Goal: Information Seeking & Learning: Learn about a topic

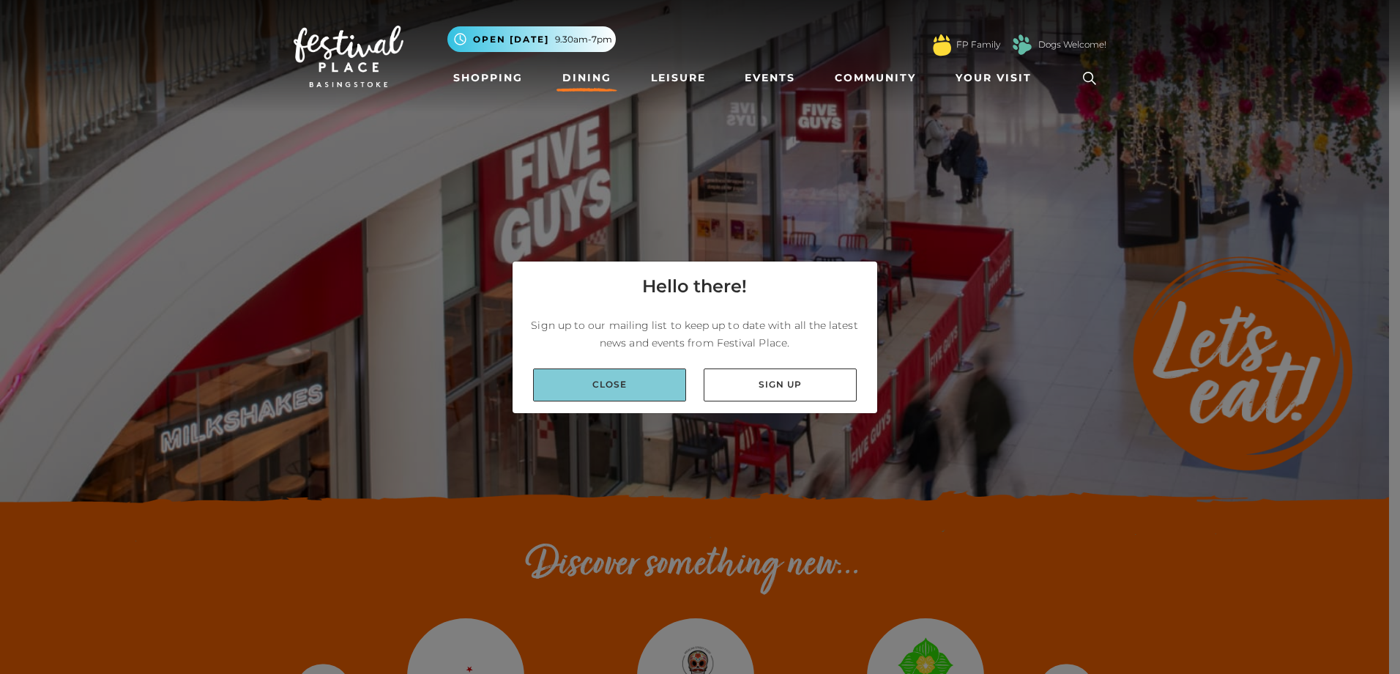
click at [615, 387] on link "Close" at bounding box center [609, 384] width 153 height 33
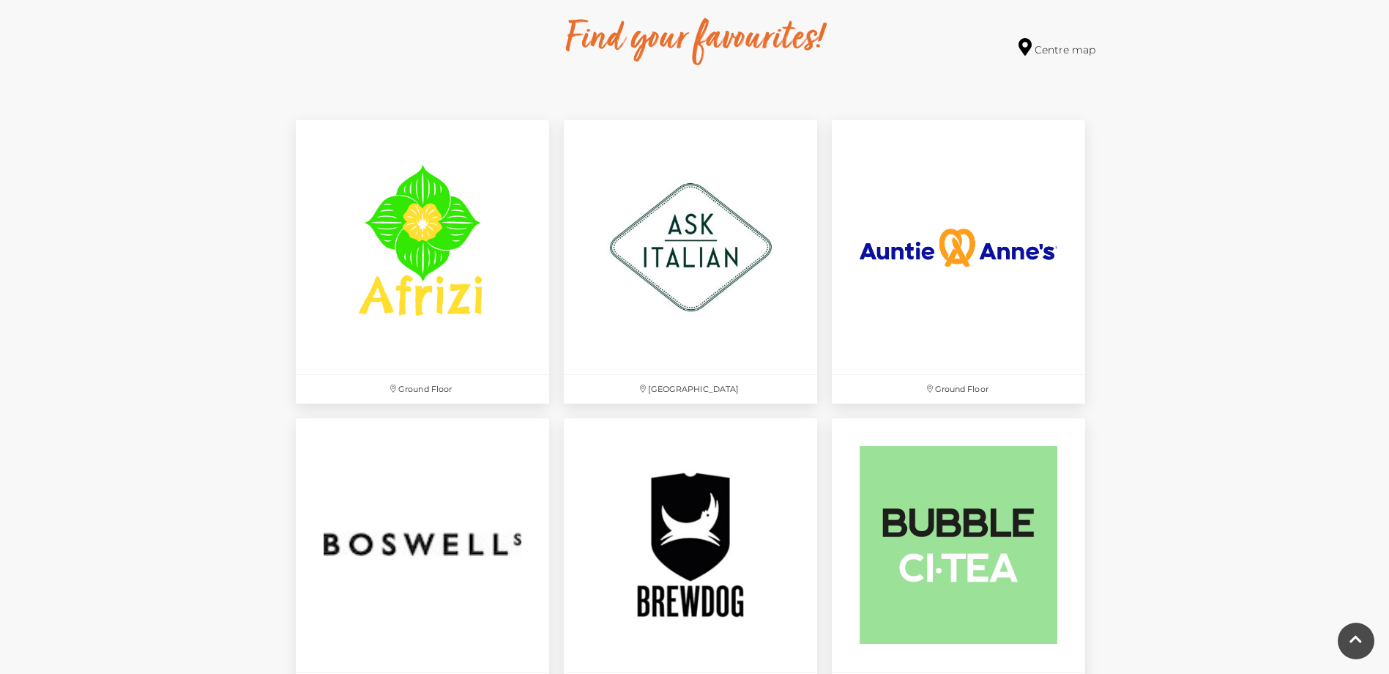
scroll to position [879, 0]
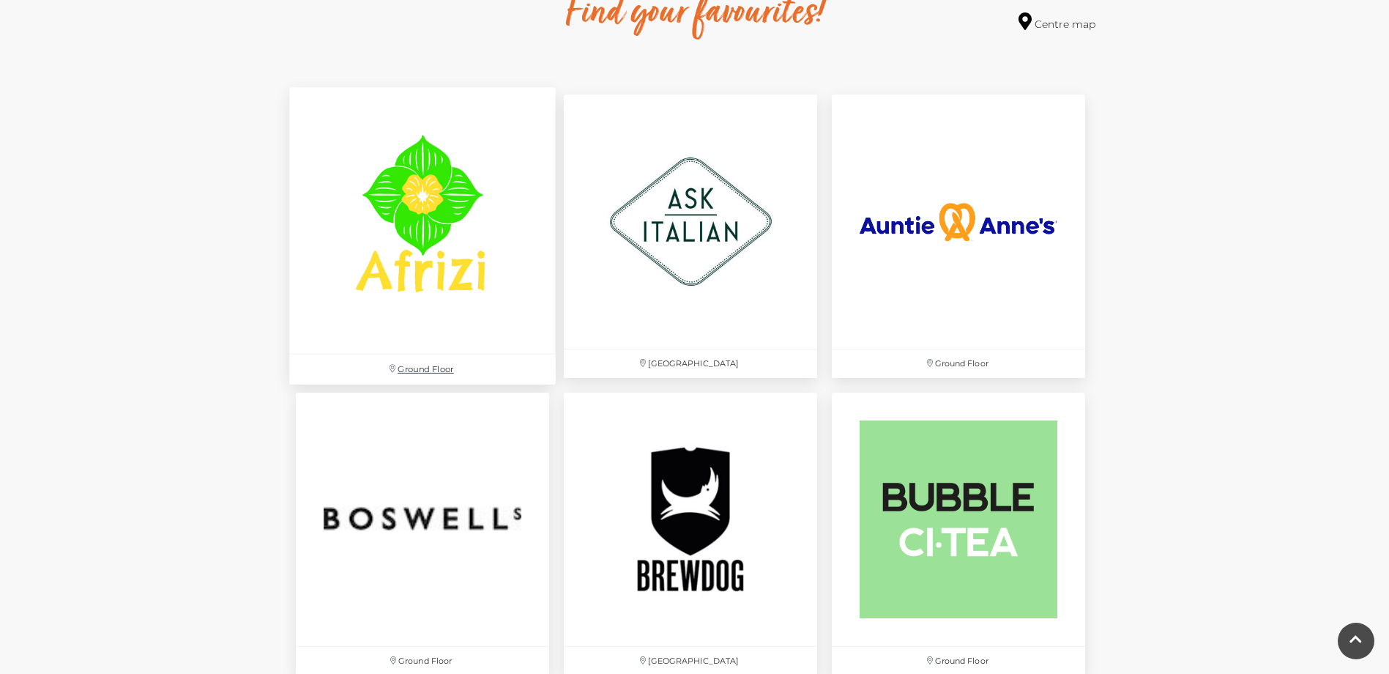
click at [416, 370] on p "Ground Floor" at bounding box center [422, 369] width 267 height 30
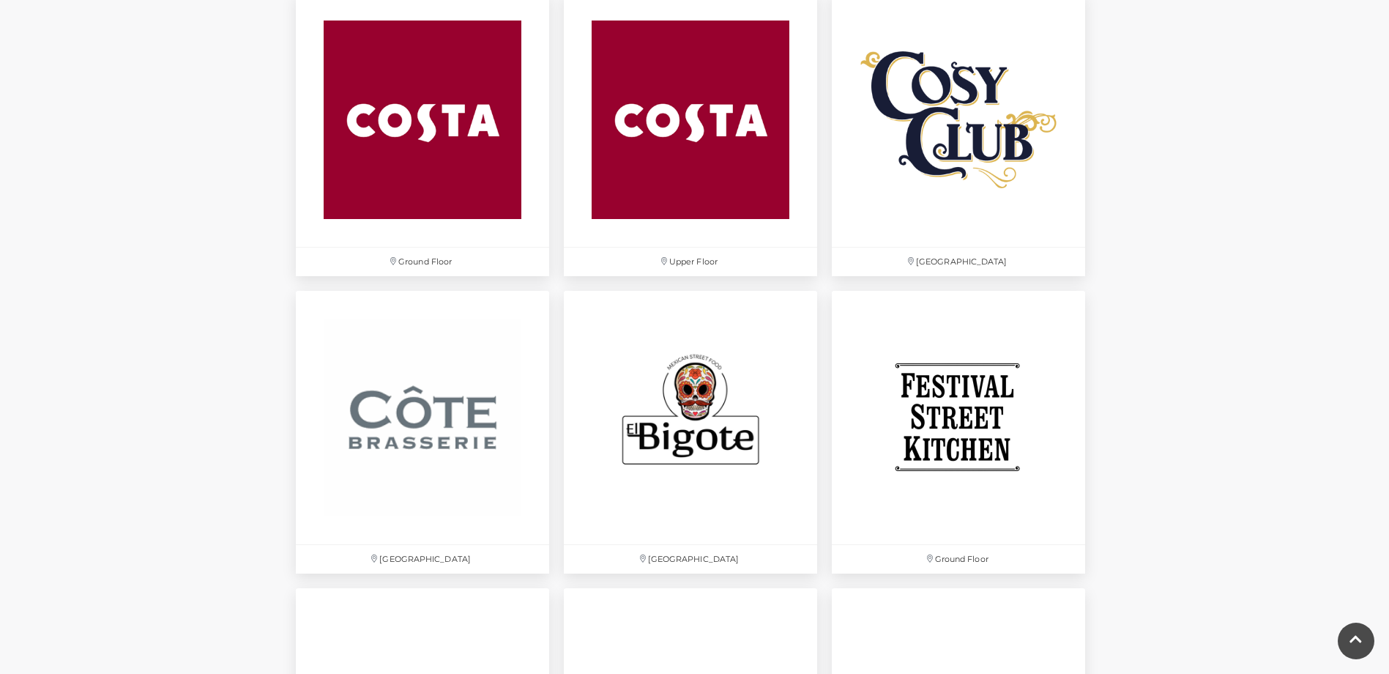
scroll to position [2197, 0]
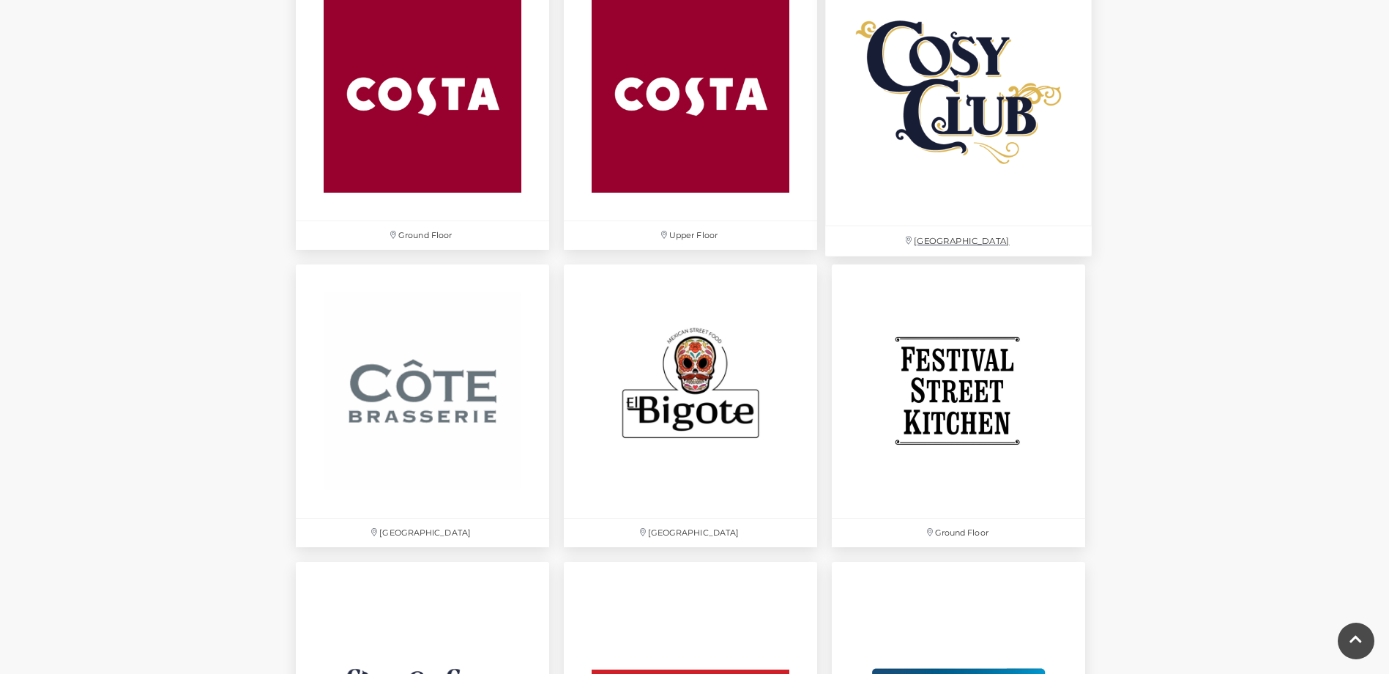
click at [972, 81] on img at bounding box center [958, 93] width 267 height 267
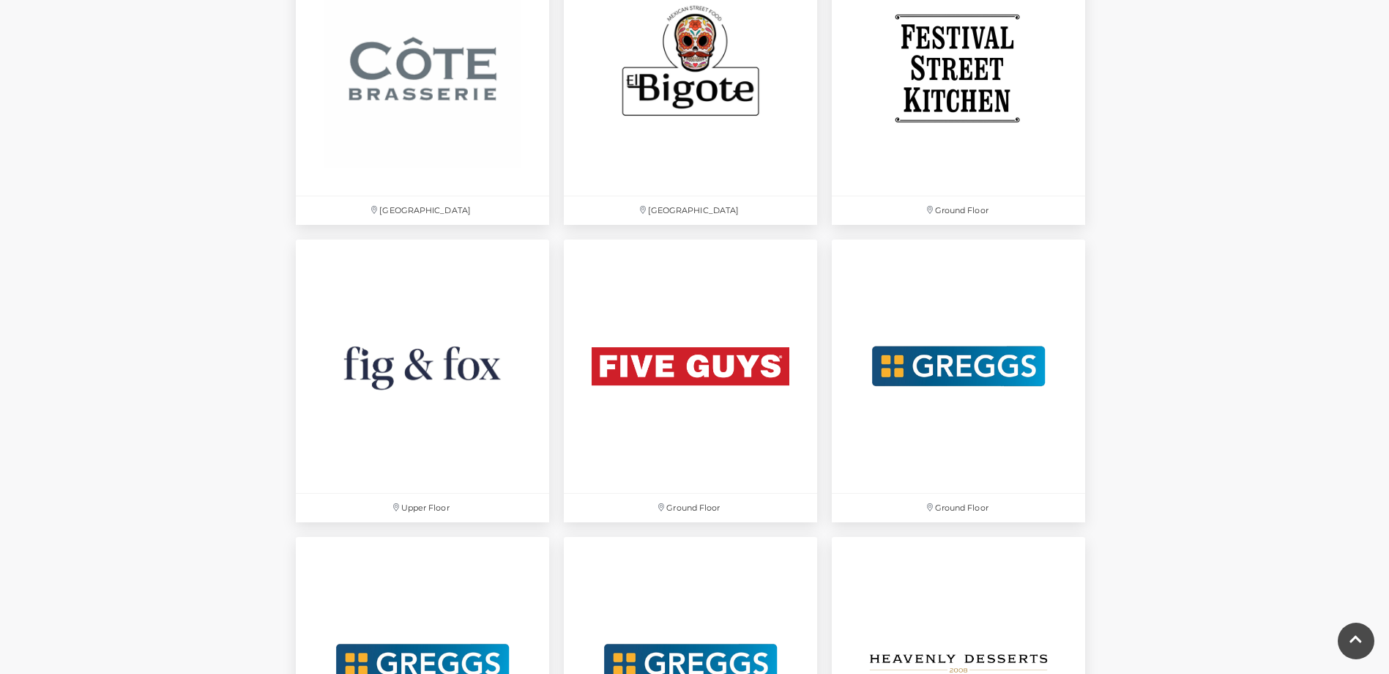
scroll to position [2563, 0]
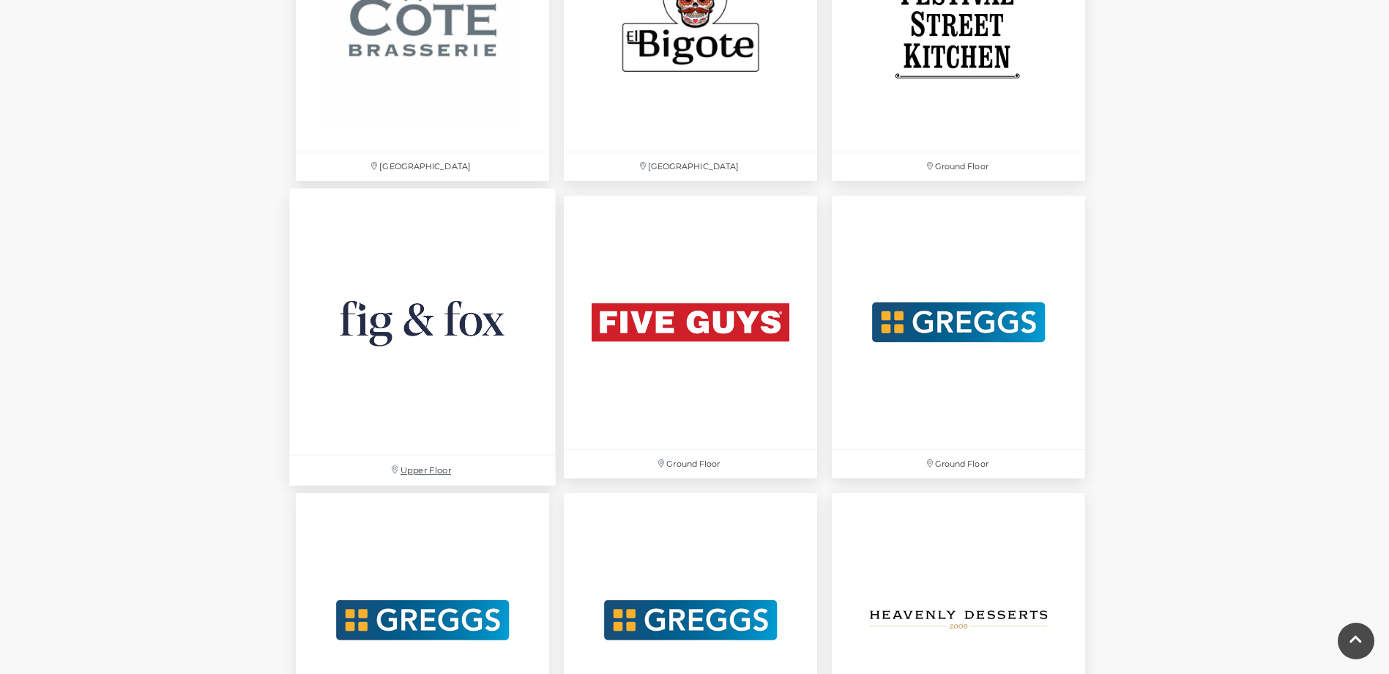
click at [380, 314] on img at bounding box center [422, 321] width 267 height 267
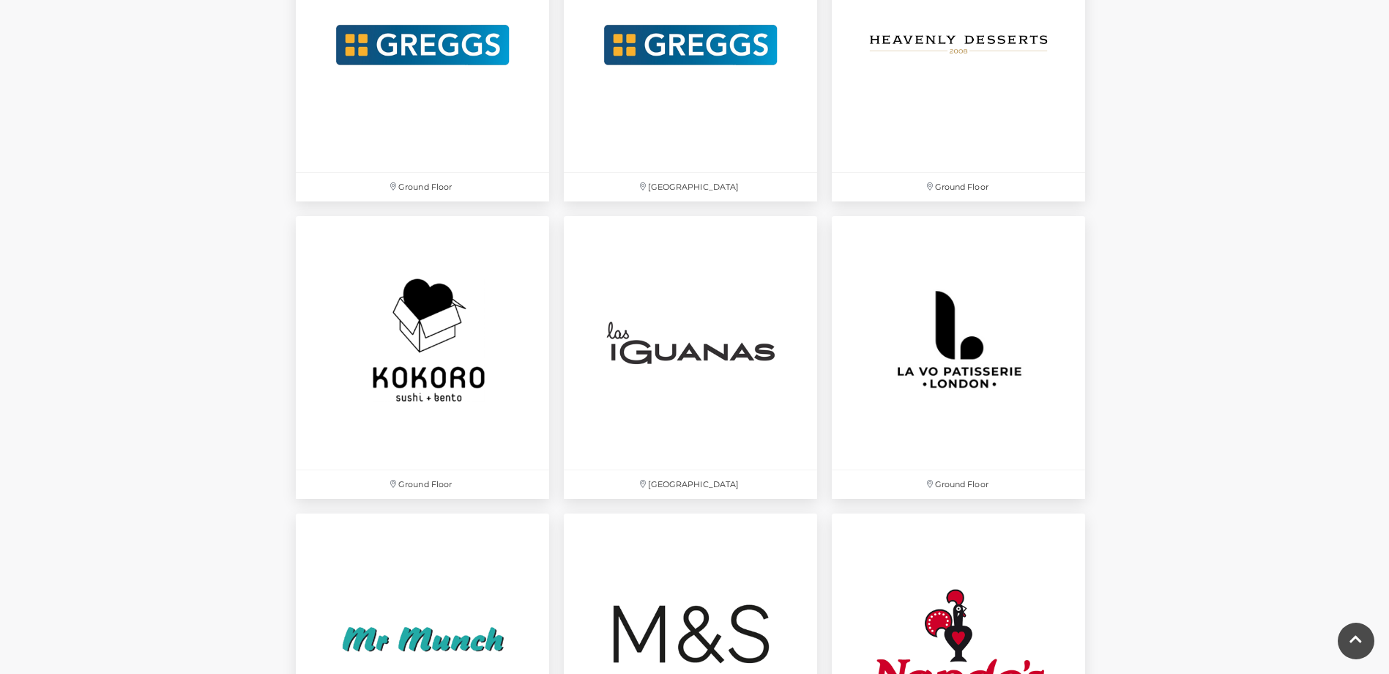
scroll to position [3149, 0]
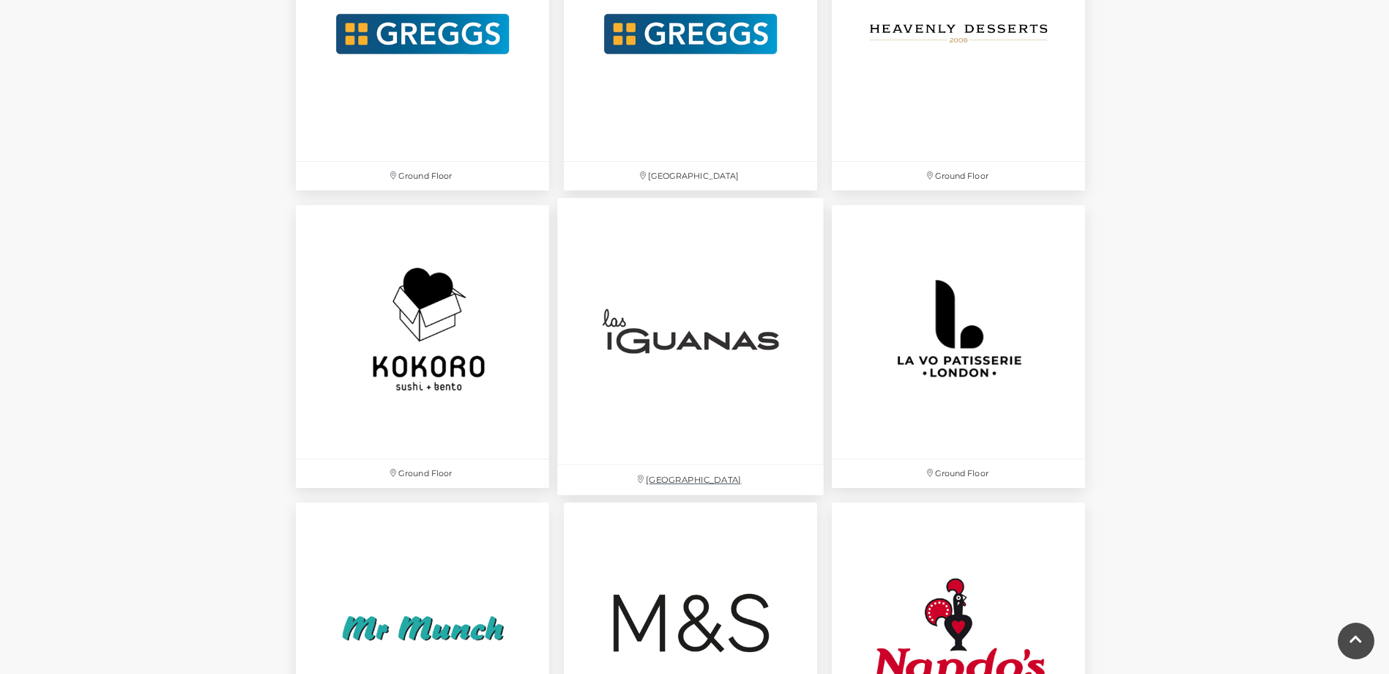
click at [672, 326] on img at bounding box center [690, 331] width 267 height 267
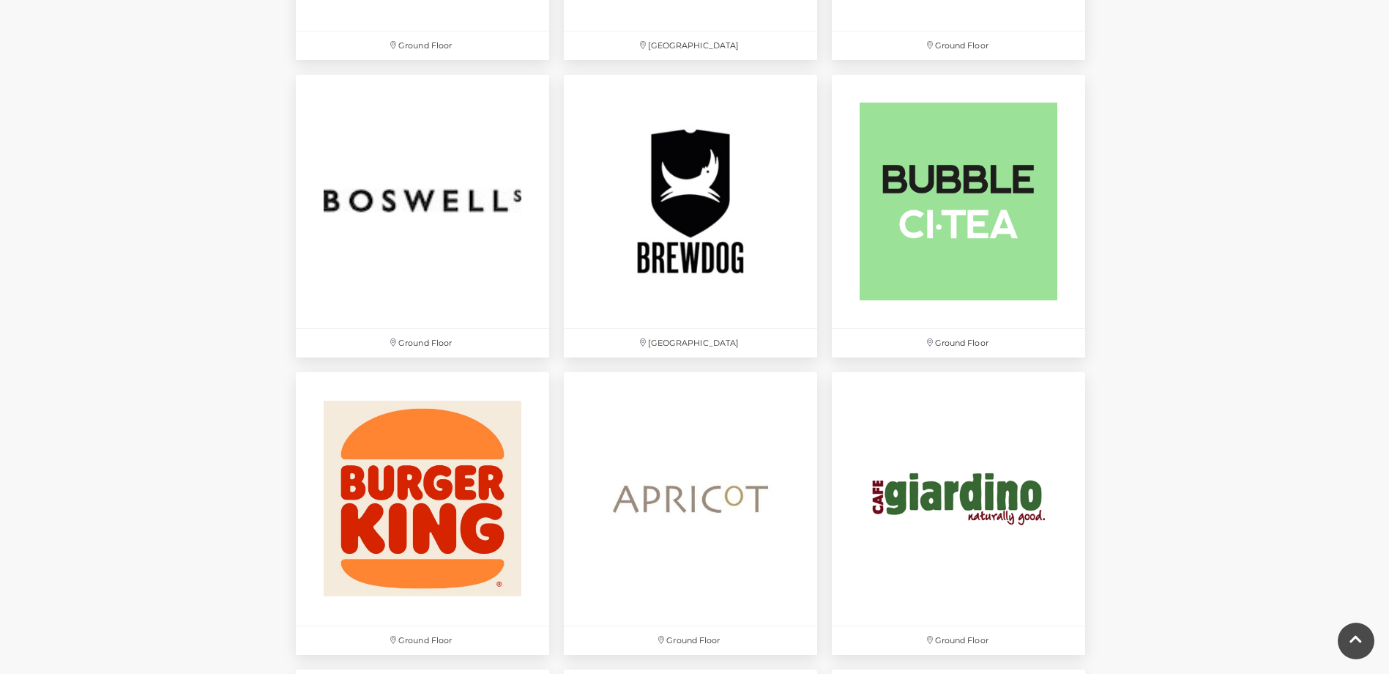
scroll to position [1172, 0]
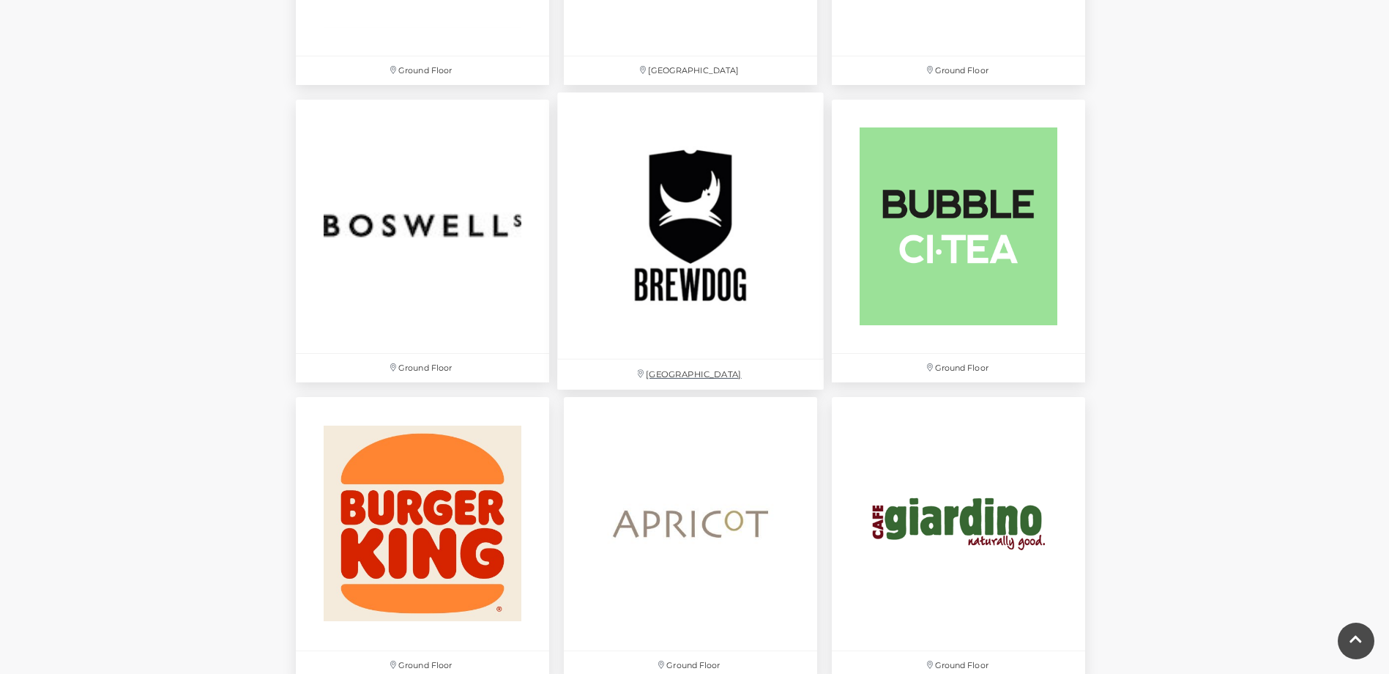
click at [697, 231] on img at bounding box center [690, 225] width 267 height 267
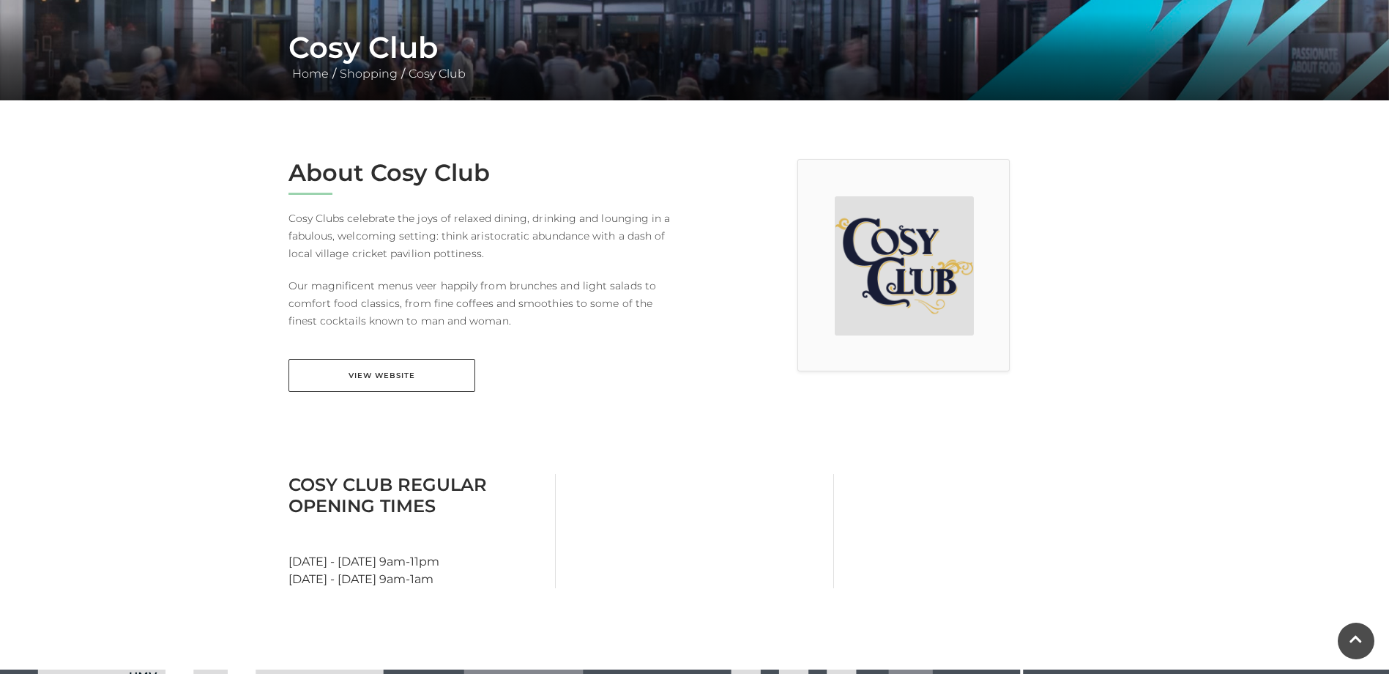
scroll to position [293, 0]
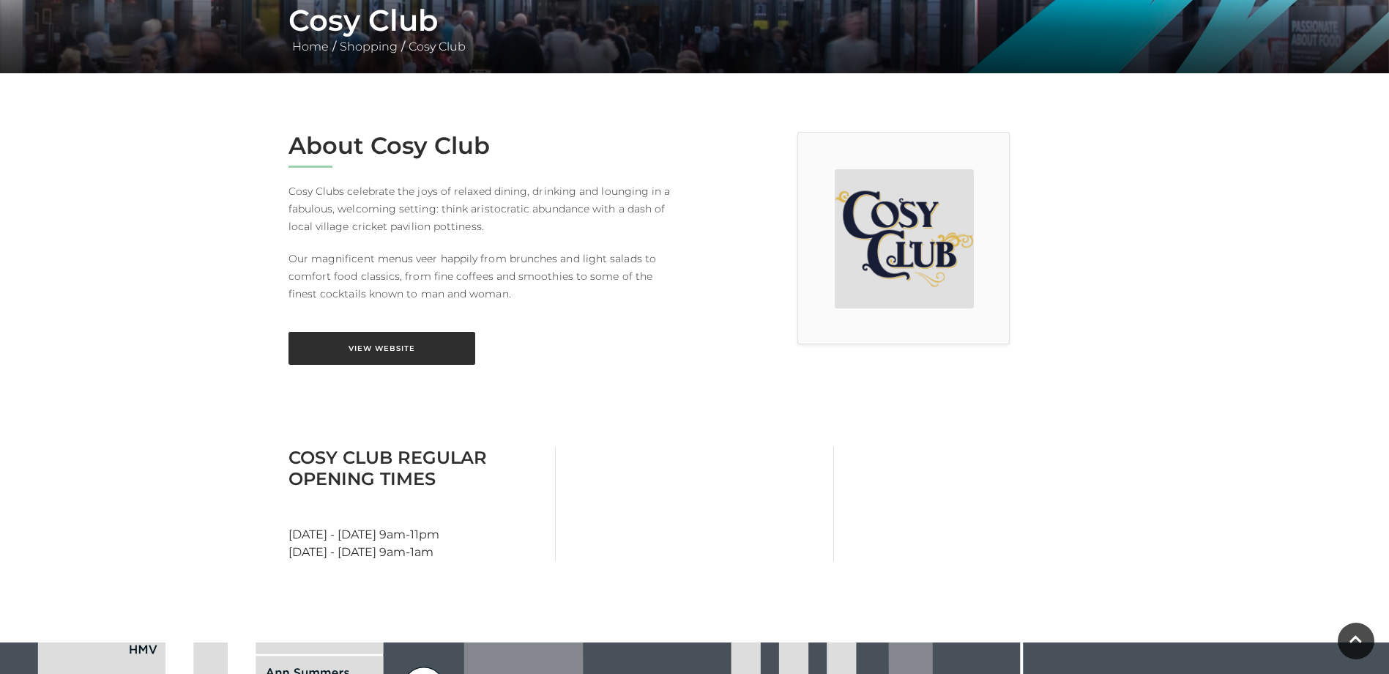
click at [384, 357] on link "View Website" at bounding box center [382, 348] width 187 height 33
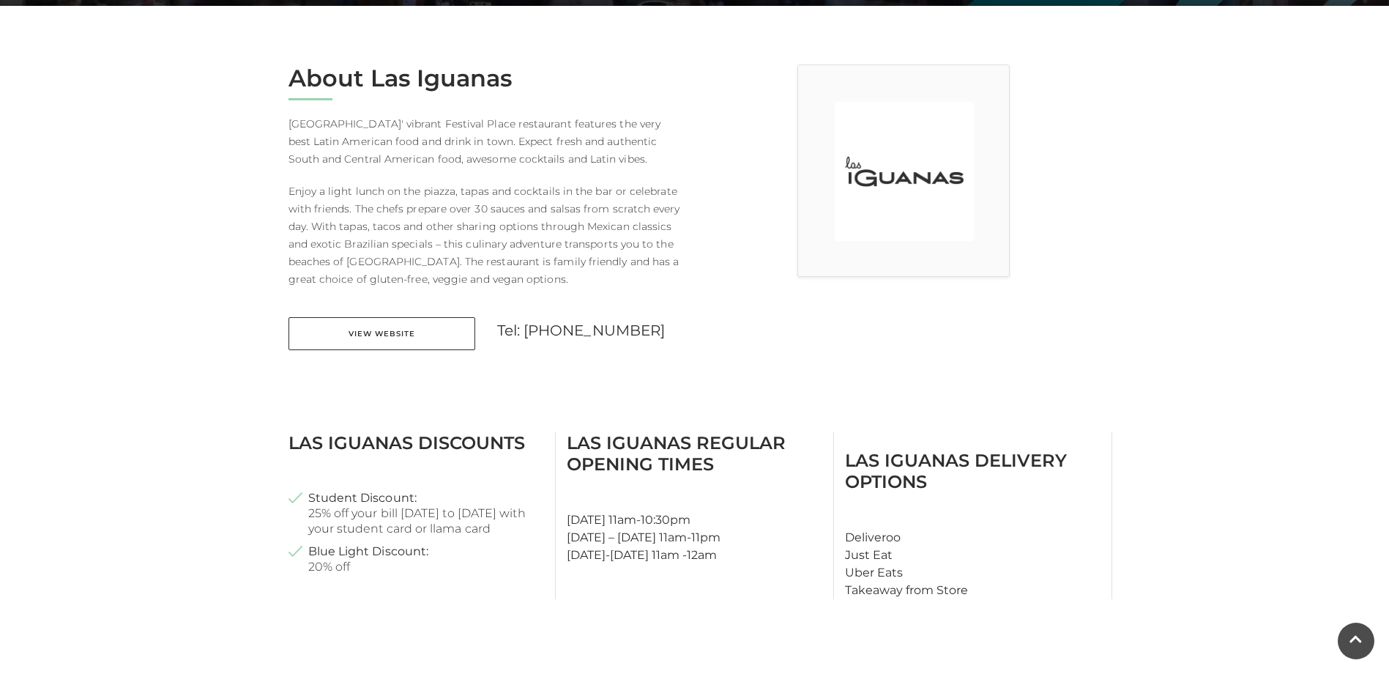
scroll to position [366, 0]
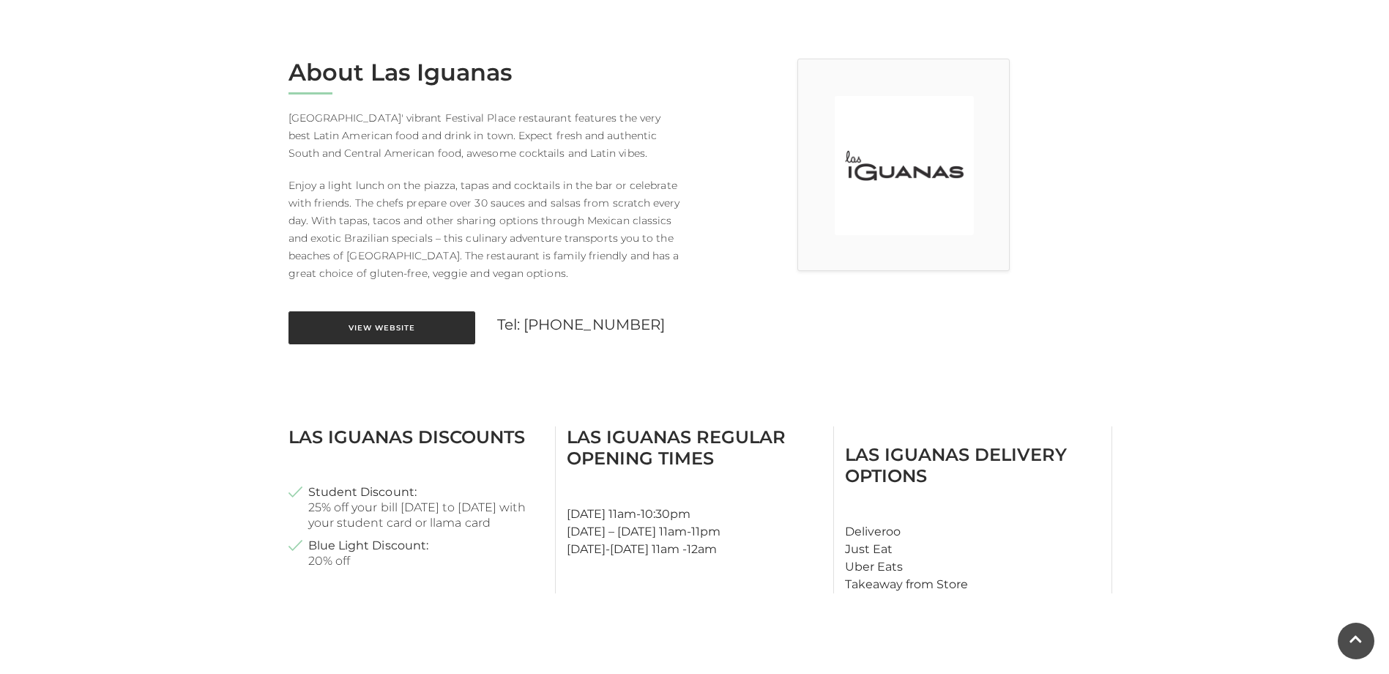
click at [376, 329] on link "View Website" at bounding box center [382, 327] width 187 height 33
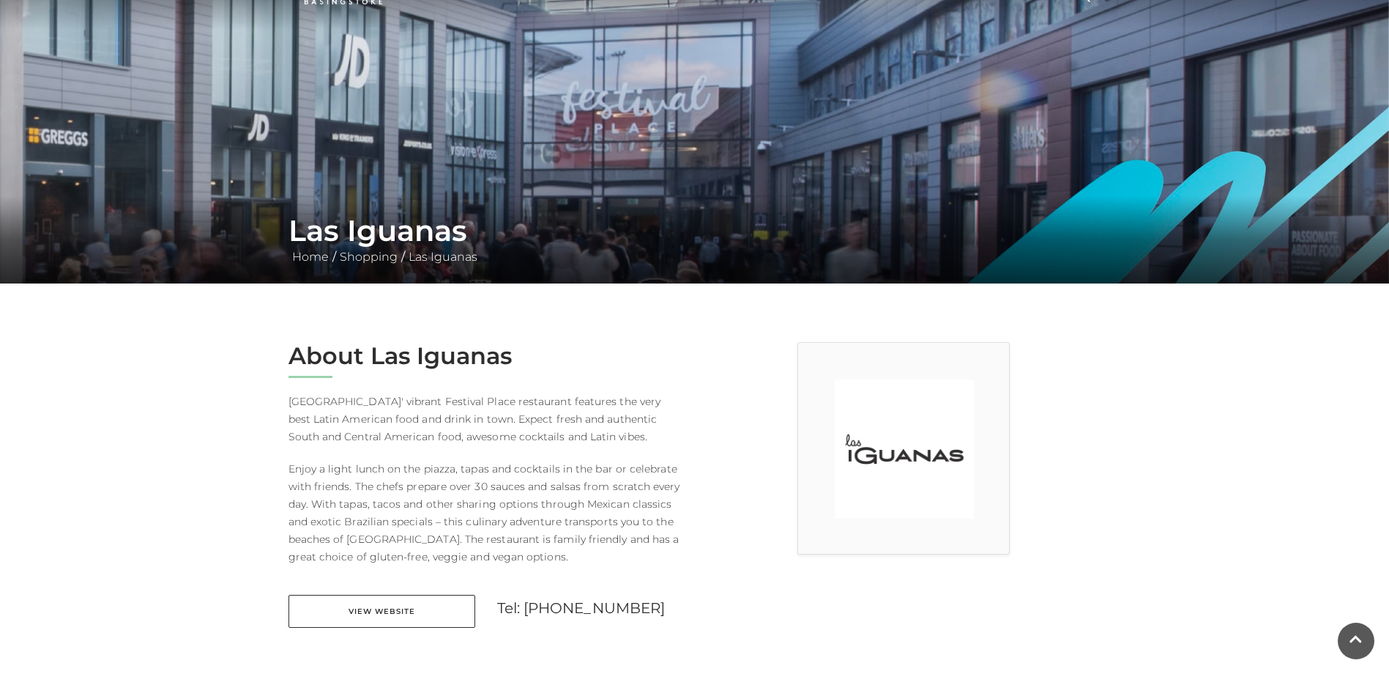
scroll to position [0, 0]
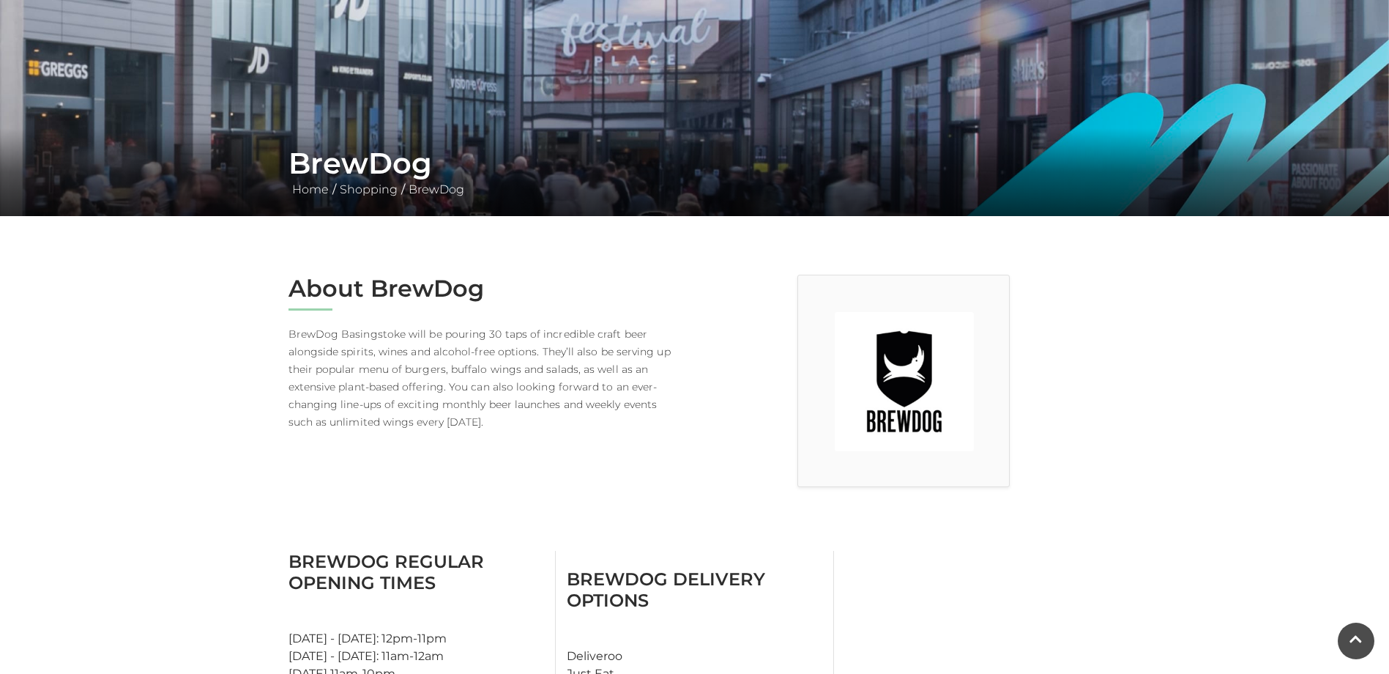
scroll to position [146, 0]
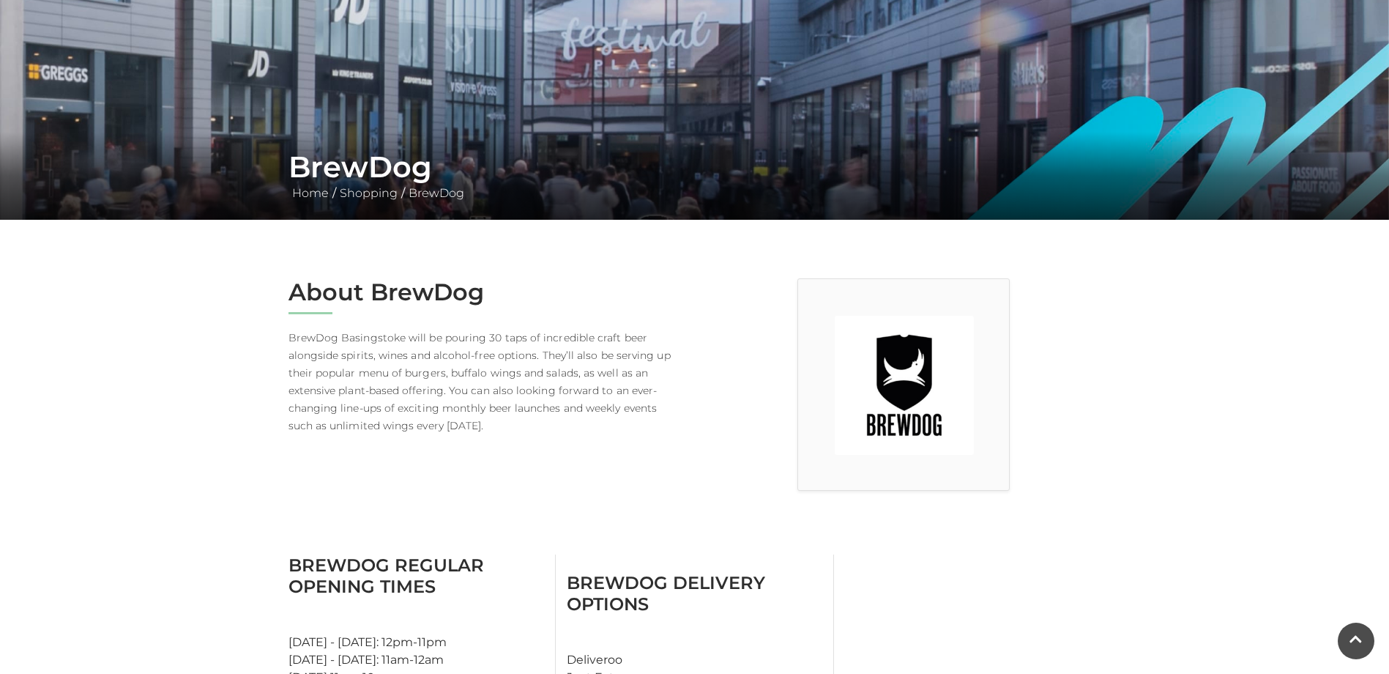
click at [921, 379] on img at bounding box center [904, 385] width 139 height 139
